Goal: Transaction & Acquisition: Book appointment/travel/reservation

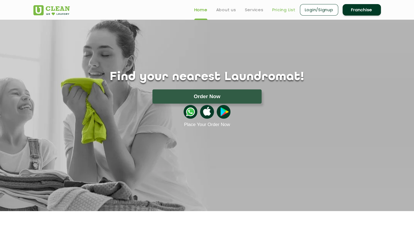
click at [281, 10] on link "Pricing List" at bounding box center [283, 10] width 23 height 7
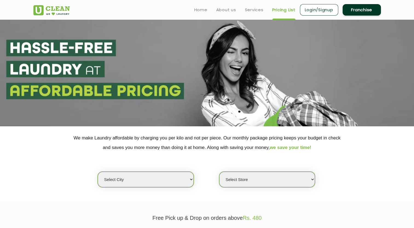
click at [150, 177] on select "Select city [GEOGRAPHIC_DATA] [GEOGRAPHIC_DATA] [GEOGRAPHIC_DATA] [GEOGRAPHIC_D…" at bounding box center [146, 180] width 96 height 16
select select "5"
click at [98, 172] on select "Select city [GEOGRAPHIC_DATA] [GEOGRAPHIC_DATA] [GEOGRAPHIC_DATA] [GEOGRAPHIC_D…" at bounding box center [146, 180] width 96 height 16
click at [243, 178] on select "Select Store UClean Narsingi UClean Nizampet UClean Sangareddy UClean Gachibowl…" at bounding box center [267, 180] width 96 height 16
select select "339"
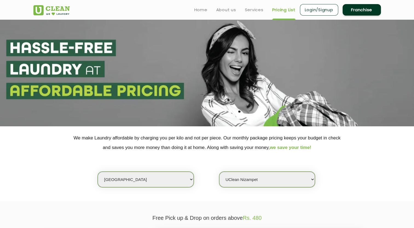
click at [219, 172] on select "Select Store UClean Narsingi UClean Nizampet UClean Sangareddy UClean Gachibowl…" at bounding box center [267, 180] width 96 height 16
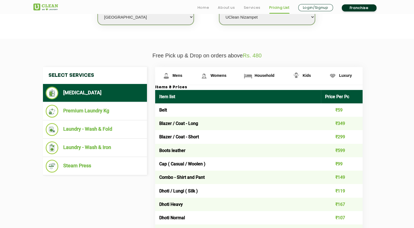
scroll to position [164, 0]
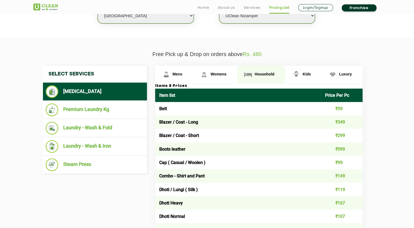
click at [182, 74] on span "Household" at bounding box center [178, 74] width 10 height 4
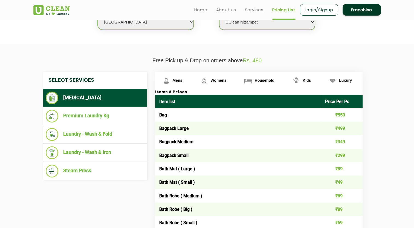
scroll to position [158, 0]
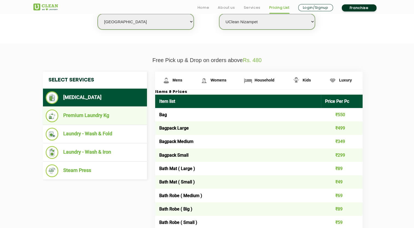
click at [77, 120] on li "Premium Laundry Kg" at bounding box center [95, 115] width 98 height 13
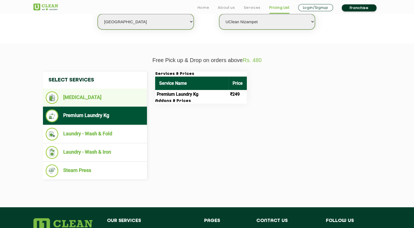
click at [77, 101] on li "[MEDICAL_DATA]" at bounding box center [95, 97] width 98 height 13
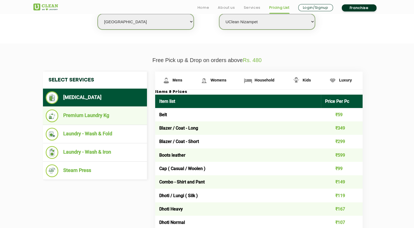
click at [79, 115] on li "Premium Laundry Kg" at bounding box center [95, 115] width 98 height 13
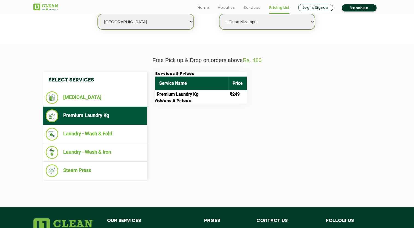
click at [33, 196] on section "Free Pick up & Drop on orders above Rs. 480 Select Services [MEDICAL_DATA] Prem…" at bounding box center [207, 125] width 414 height 164
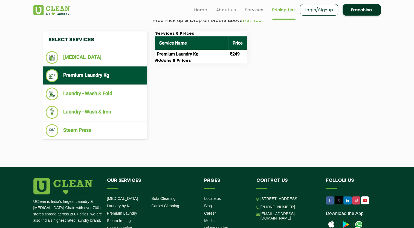
scroll to position [197, 0]
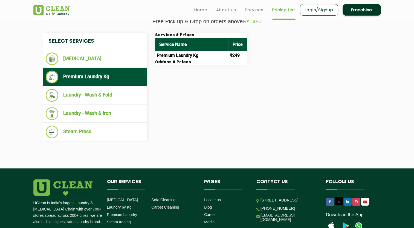
click at [185, 57] on td "Premium Laundry Kg" at bounding box center [191, 55] width 73 height 9
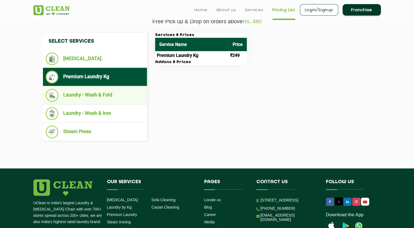
click at [95, 92] on li "Laundry - Wash & Fold" at bounding box center [95, 95] width 98 height 13
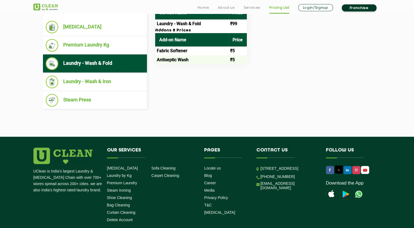
scroll to position [267, 0]
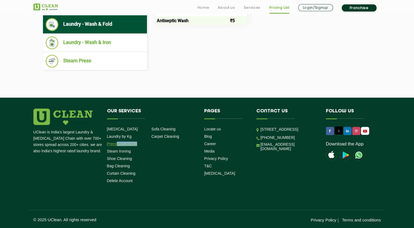
drag, startPoint x: 117, startPoint y: 148, endPoint x: 117, endPoint y: 142, distance: 6.0
click at [117, 142] on ul "[MEDICAL_DATA] Laundry by Kg Premium Laundry Steam Ironing Shoe Cleaning Bag Cl…" at bounding box center [129, 155] width 45 height 59
click at [117, 142] on link "Premium Laundry" at bounding box center [122, 144] width 30 height 4
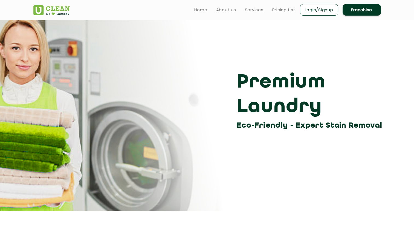
click at [41, 204] on section "Premium Laundry Eco-Friendly - Expert Stain Removal" at bounding box center [207, 115] width 414 height 191
click at [31, 172] on section "Premium Laundry Eco-Friendly - Expert Stain Removal" at bounding box center [207, 115] width 414 height 191
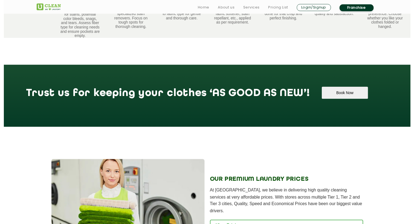
scroll to position [439, 0]
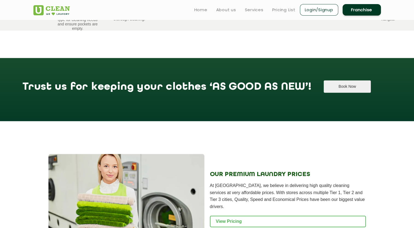
click at [324, 84] on button "Book Now" at bounding box center [347, 86] width 47 height 12
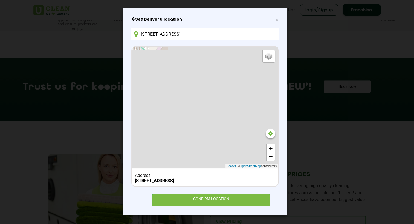
click at [194, 34] on input "[STREET_ADDRESS]" at bounding box center [204, 34] width 147 height 12
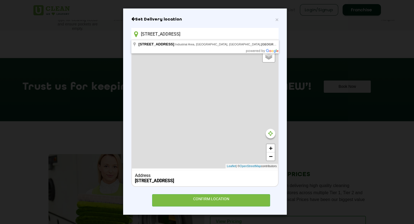
click at [194, 34] on input "[STREET_ADDRESS]" at bounding box center [204, 34] width 147 height 12
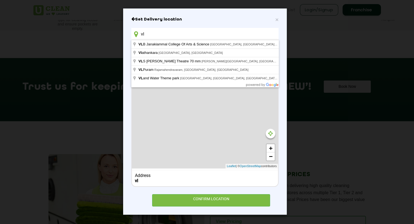
type input "v"
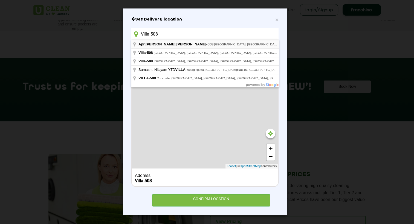
type input "Apr [PERSON_NAME] [PERSON_NAME]-[STREET_ADDRESS]"
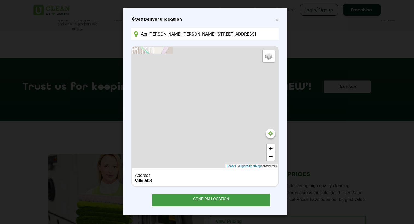
click at [211, 199] on div "CONFIRM LOCATION" at bounding box center [211, 200] width 118 height 12
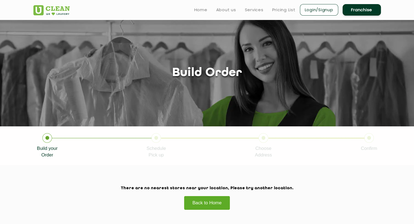
click at [206, 203] on link "Back to Home" at bounding box center [207, 203] width 46 height 14
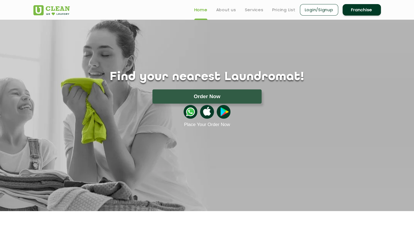
click at [189, 115] on img at bounding box center [190, 112] width 14 height 14
